Goal: Communication & Community: Participate in discussion

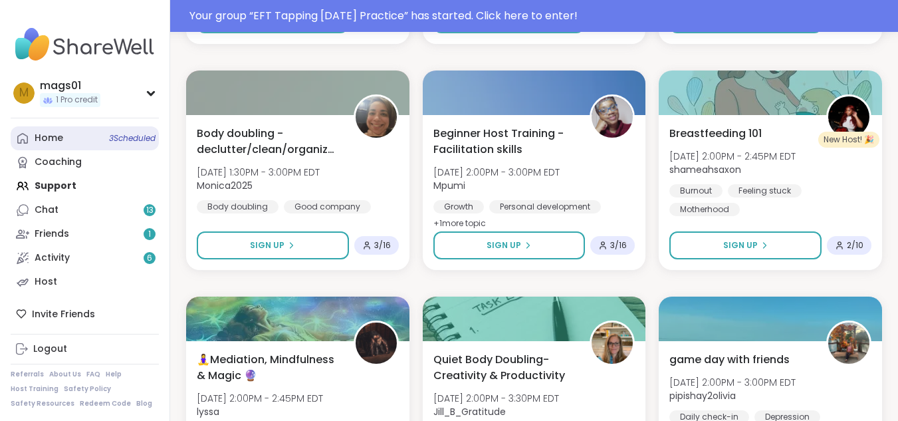
click at [105, 136] on link "Home 3 Scheduled" at bounding box center [85, 138] width 148 height 24
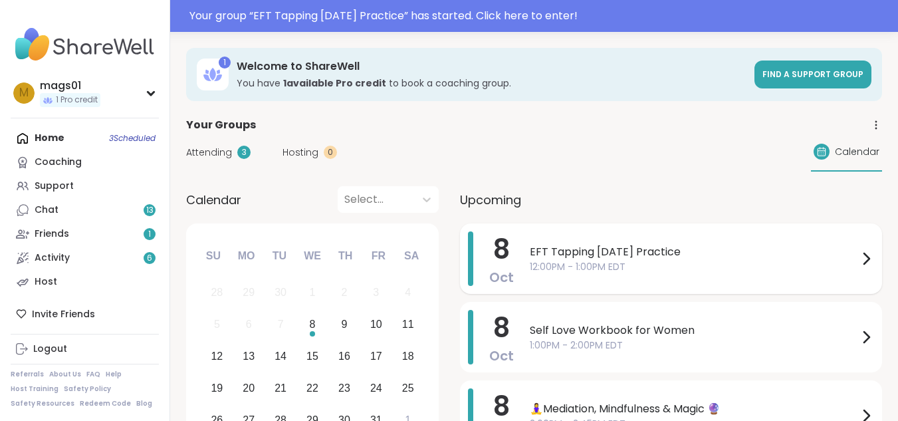
click at [639, 260] on span "12:00PM - 1:00PM EDT" at bounding box center [694, 267] width 328 height 14
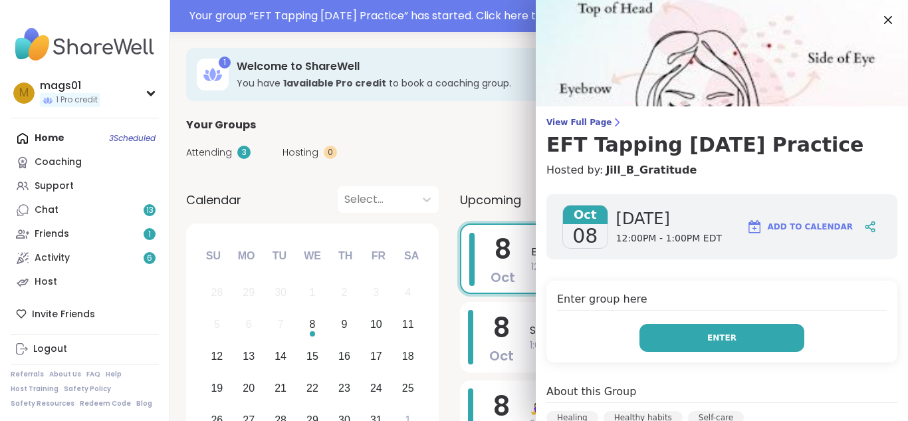
click at [707, 340] on span "Enter" at bounding box center [721, 338] width 29 height 12
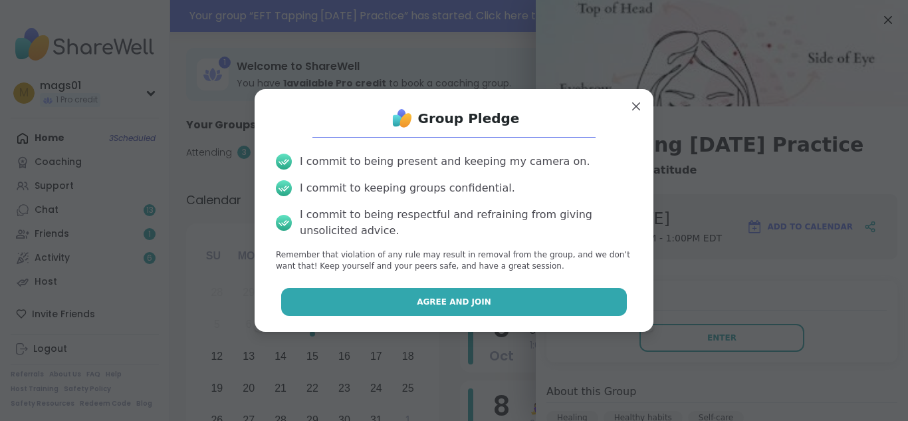
click at [460, 290] on button "Agree and Join" at bounding box center [454, 302] width 346 height 28
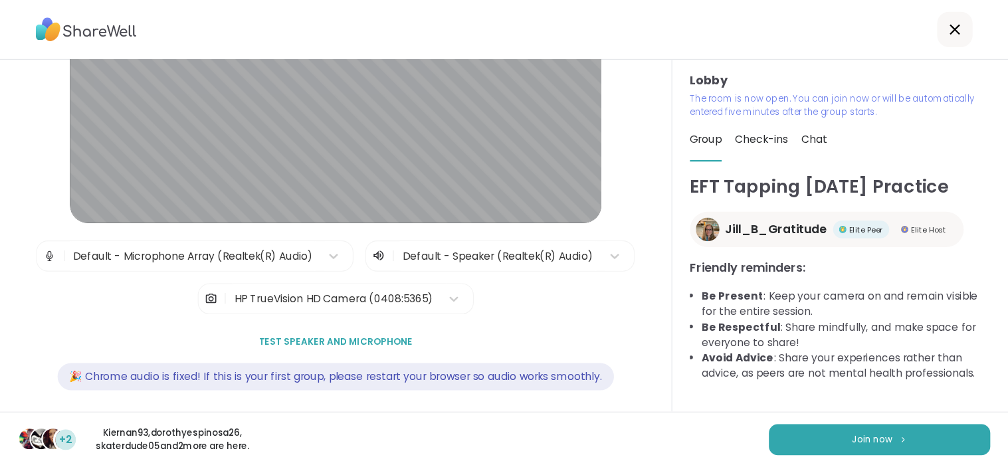
scroll to position [134, 0]
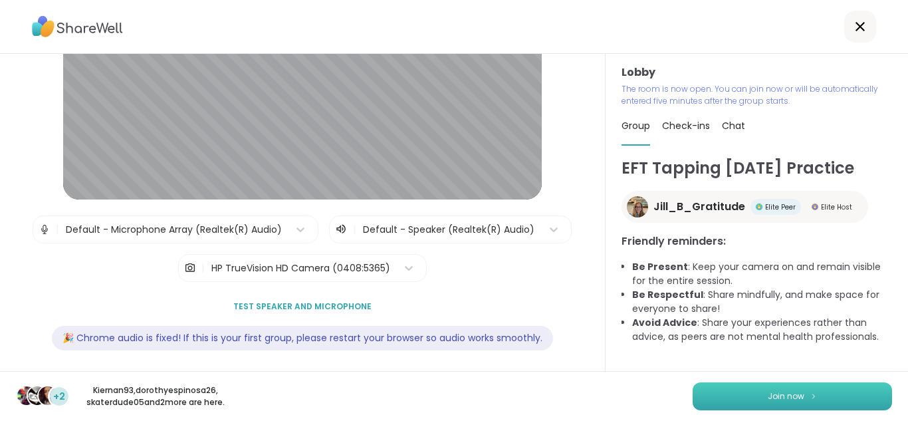
click at [744, 395] on button "Join now" at bounding box center [791, 396] width 199 height 28
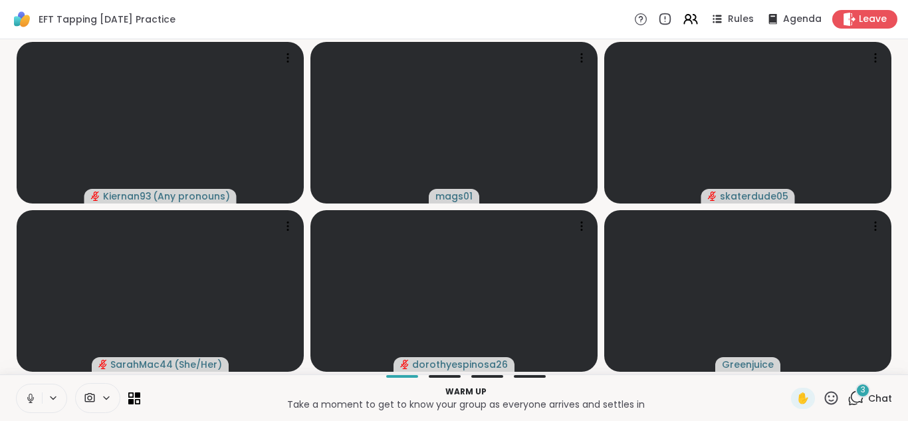
click at [34, 397] on icon at bounding box center [31, 398] width 12 height 12
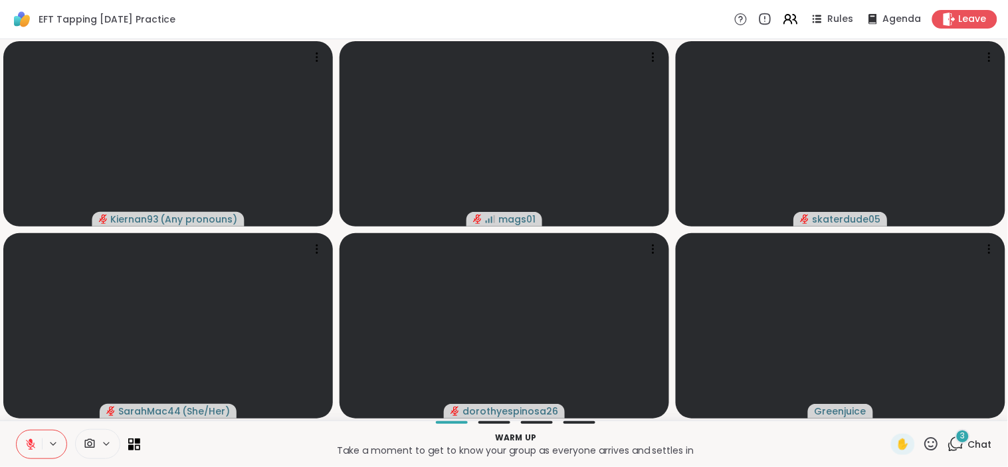
click at [897, 420] on span "Chat" at bounding box center [980, 444] width 24 height 13
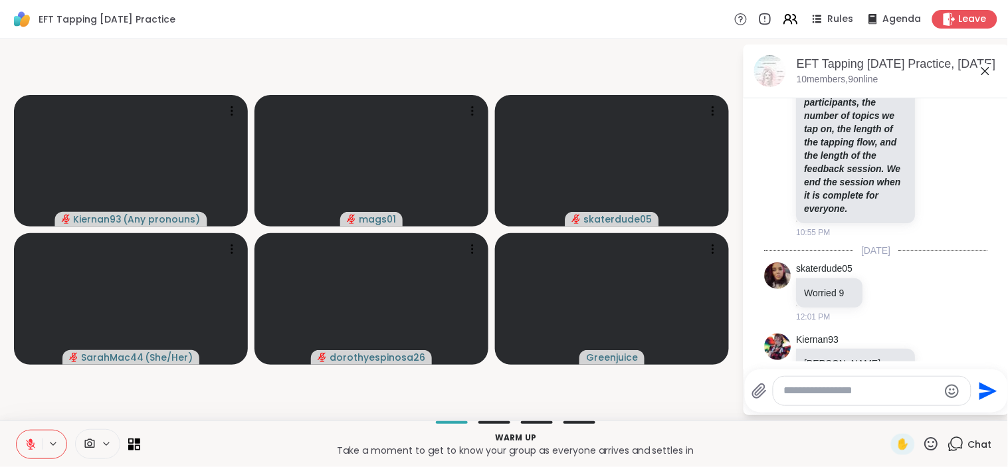
scroll to position [706, 0]
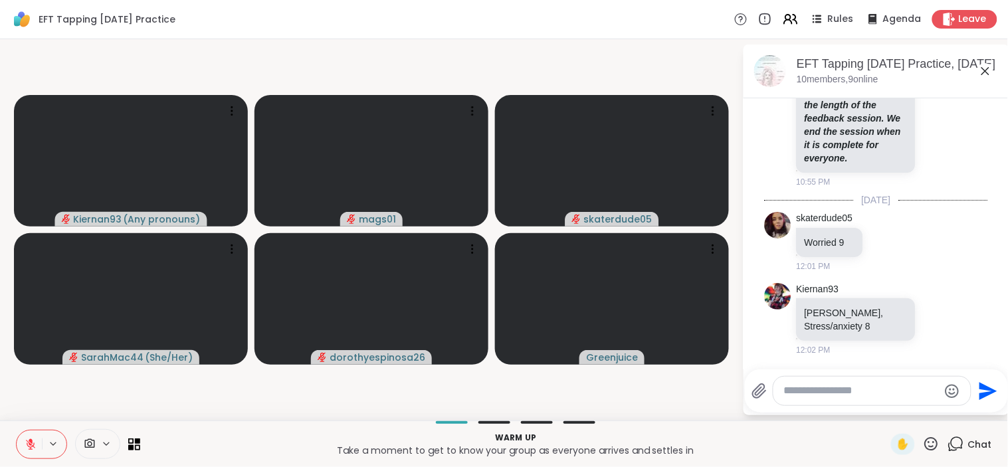
click at [886, 389] on textarea "Type your message" at bounding box center [861, 391] width 155 height 14
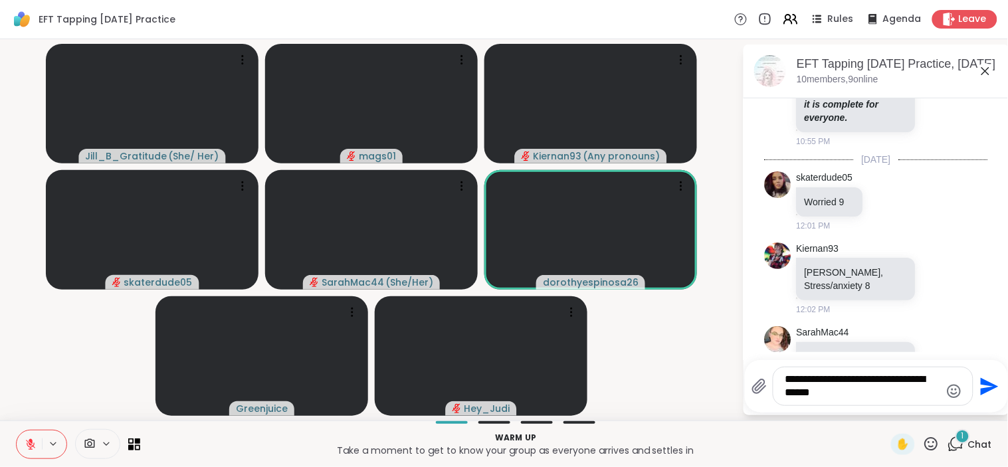
scroll to position [799, 0]
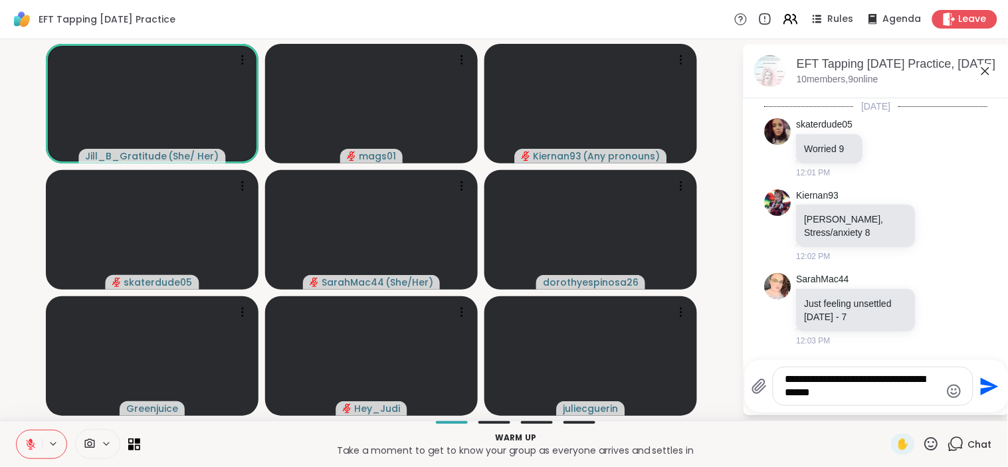
type textarea "**********"
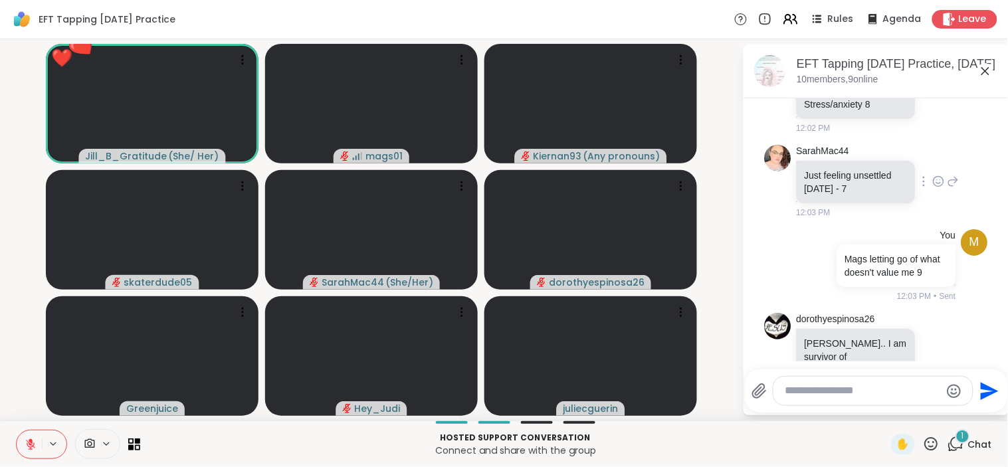
scroll to position [1025, 0]
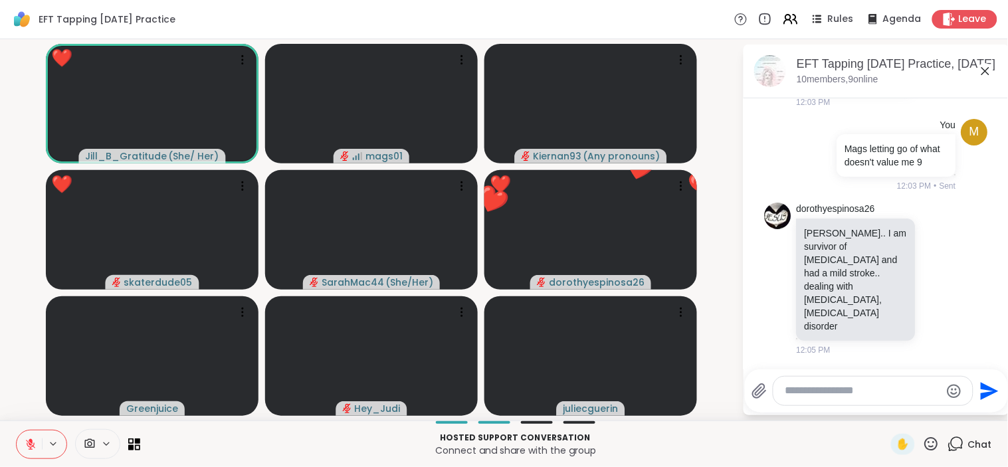
click at [897, 420] on icon at bounding box center [931, 444] width 17 height 17
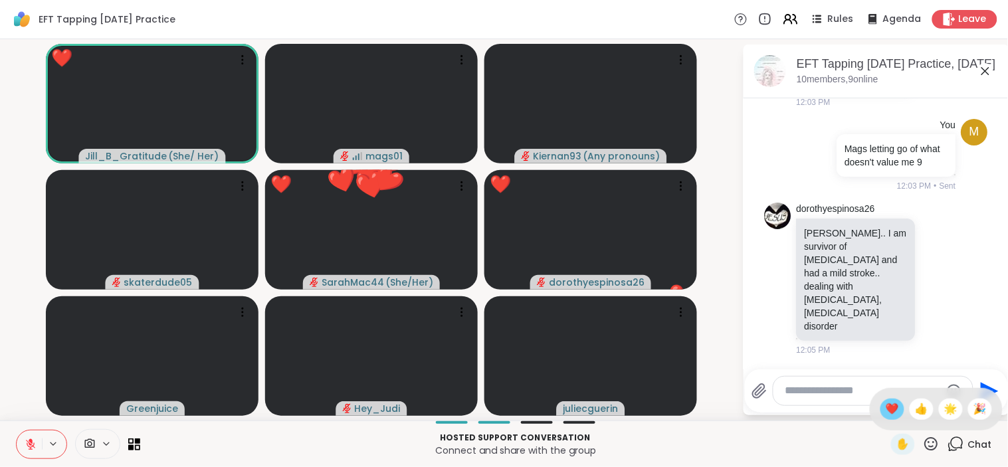
click at [886, 403] on span "❤️" at bounding box center [892, 409] width 13 height 16
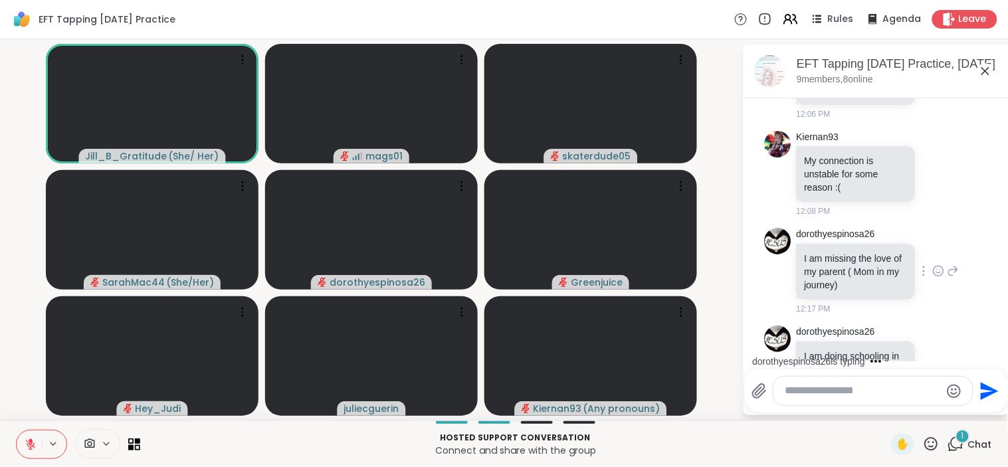
scroll to position [1610, 0]
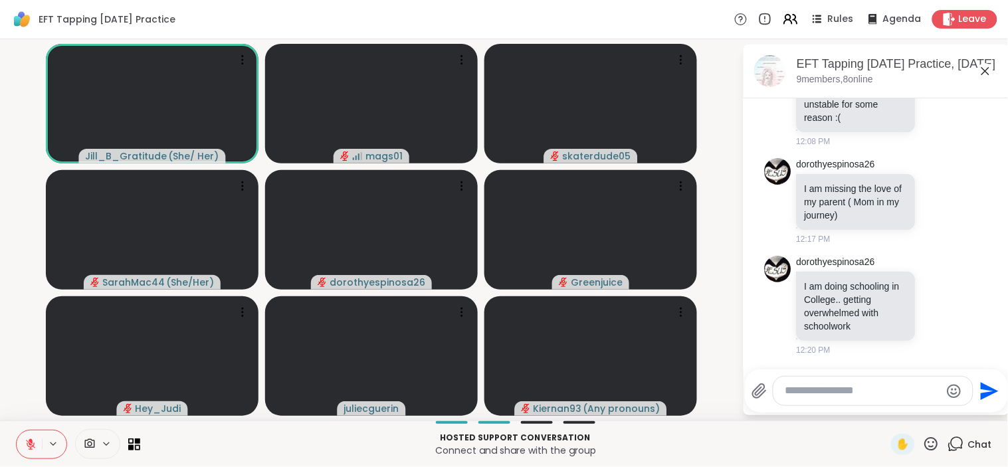
click at [881, 389] on textarea "Type your message" at bounding box center [862, 391] width 155 height 14
type textarea "**********"
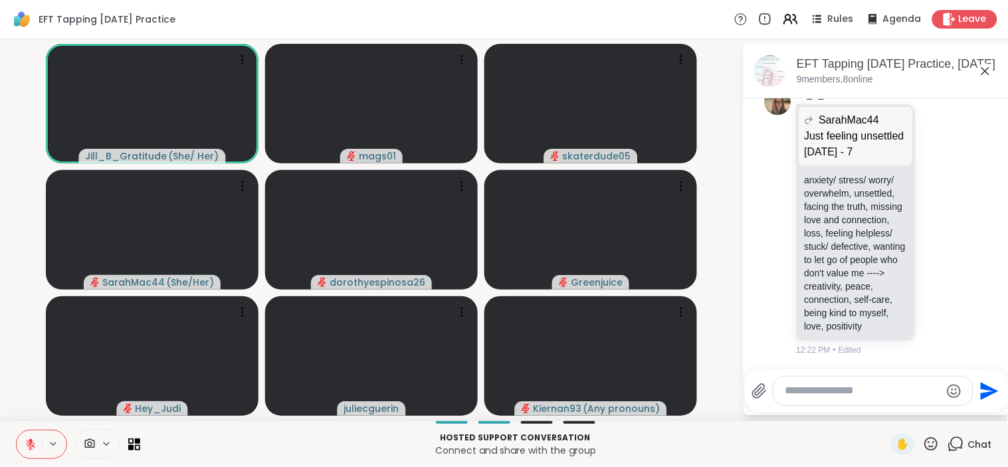
scroll to position [2260, 0]
